Goal: Task Accomplishment & Management: Complete application form

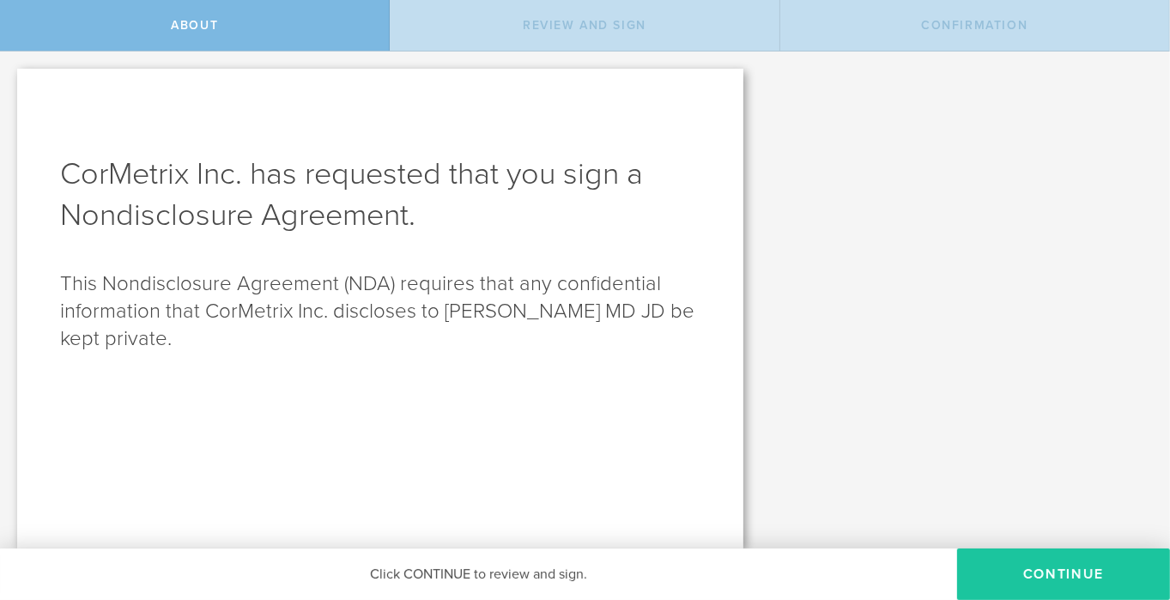
click at [1042, 573] on button "Continue" at bounding box center [1063, 573] width 213 height 51
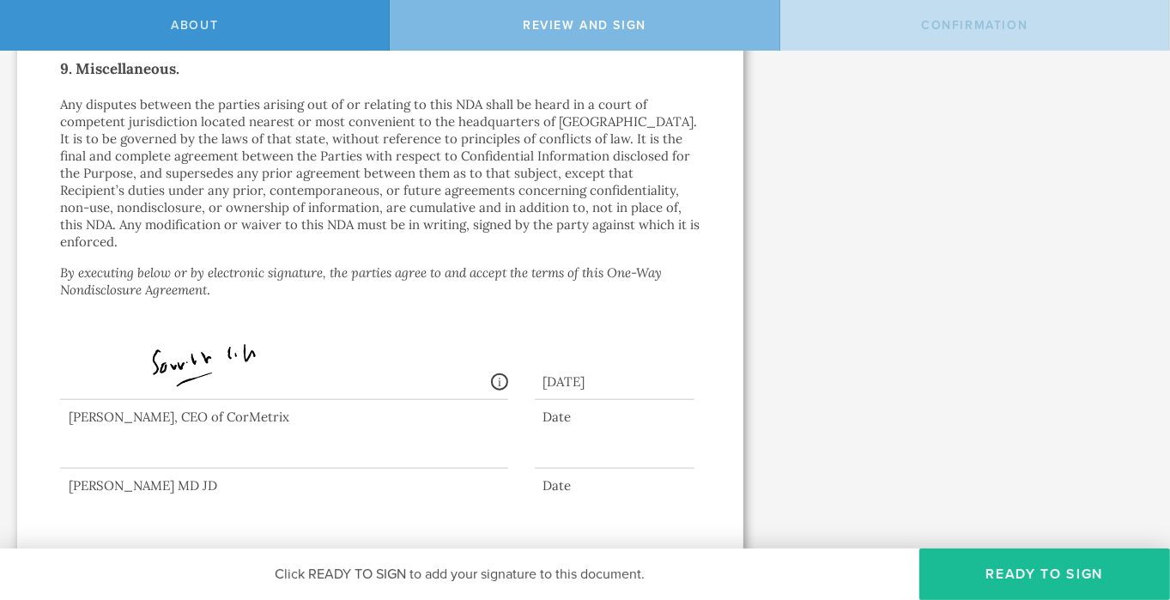
scroll to position [1588, 0]
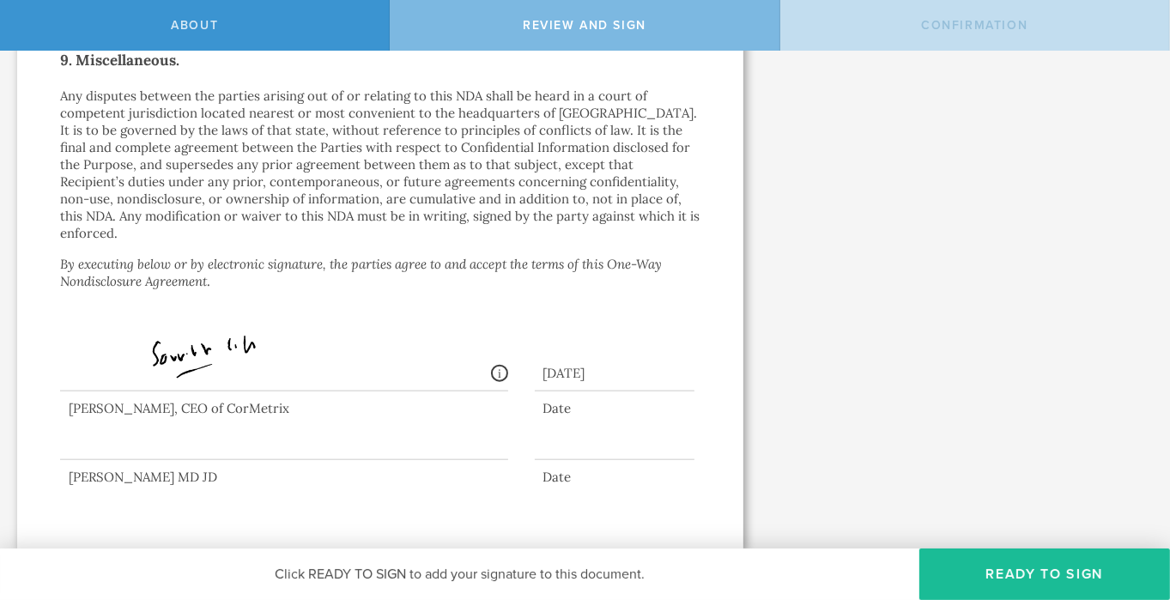
click at [106, 436] on div at bounding box center [284, 425] width 448 height 69
click at [994, 581] on button "Ready to Sign" at bounding box center [1044, 573] width 251 height 51
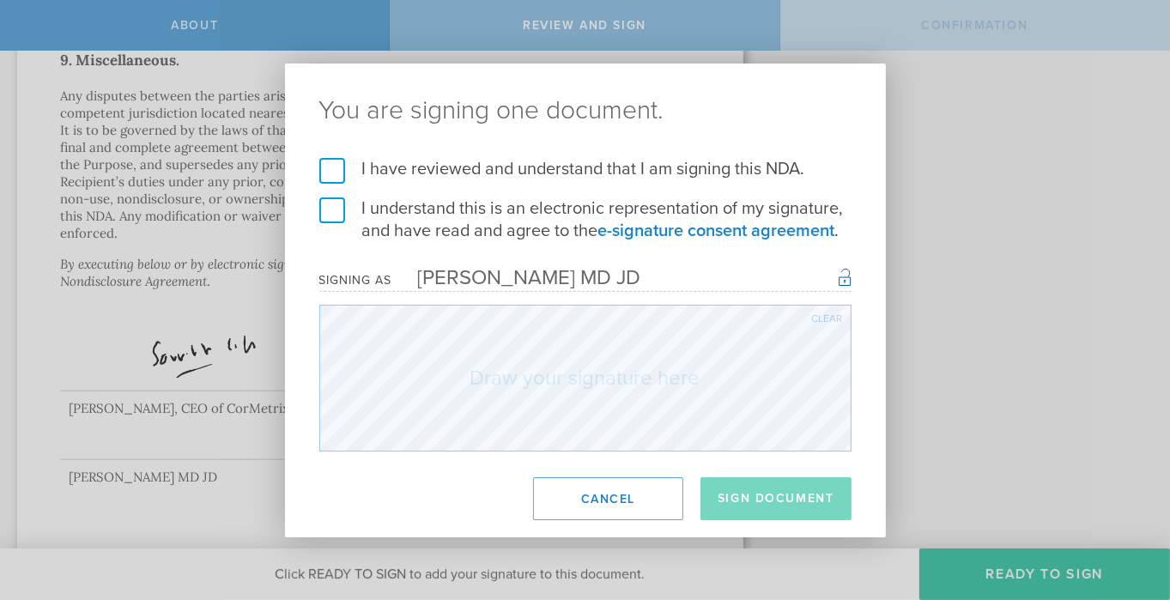
click at [330, 173] on label "I have reviewed and understand that I am signing this NDA." at bounding box center [585, 169] width 532 height 22
click at [0, 0] on input "I have reviewed and understand that I am signing this NDA." at bounding box center [0, 0] width 0 height 0
click at [328, 207] on label "I understand this is an electronic representation of my signature, and have rea…" at bounding box center [585, 219] width 532 height 45
click at [0, 0] on input "I understand this is an electronic representation of my signature, and have rea…" at bounding box center [0, 0] width 0 height 0
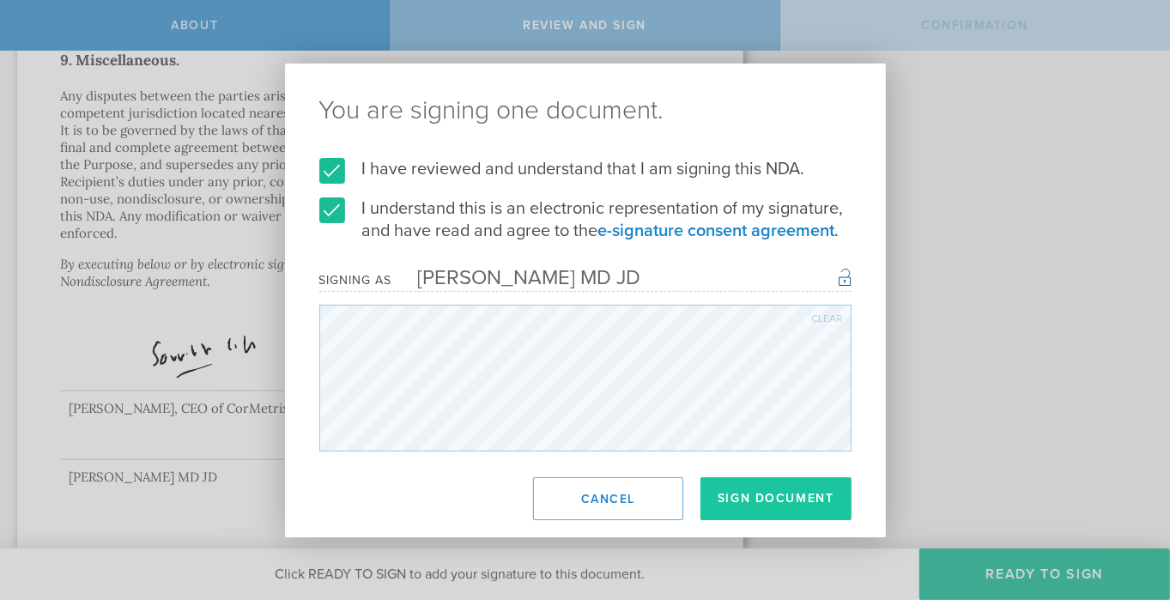
click at [775, 489] on button "Sign Document" at bounding box center [775, 498] width 151 height 43
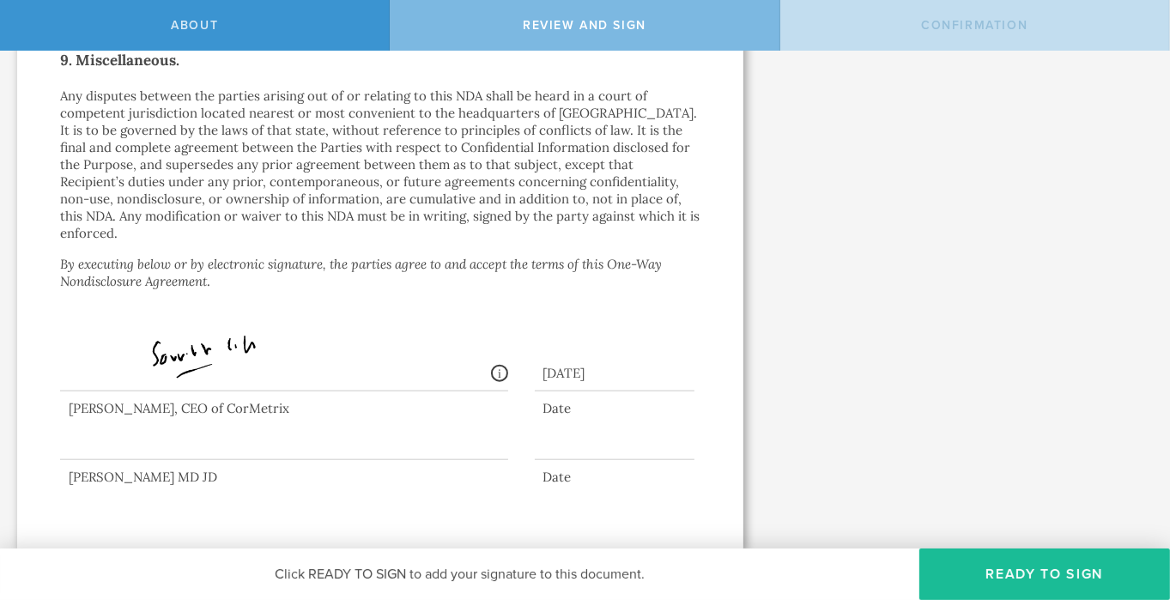
scroll to position [0, 0]
